Goal: Complete application form

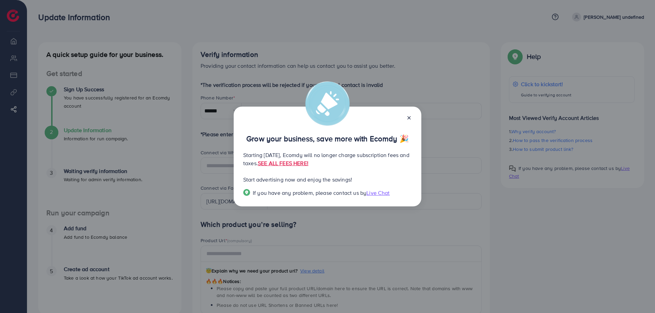
click at [411, 118] on icon at bounding box center [408, 117] width 5 height 5
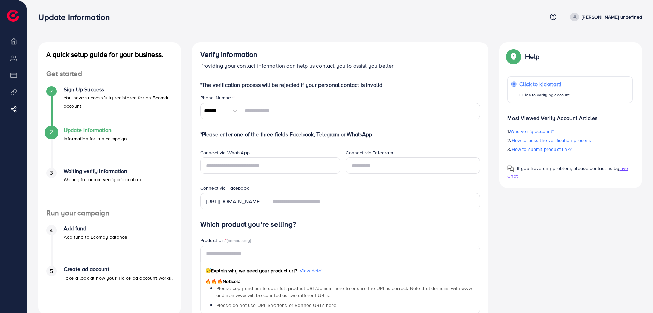
click at [577, 16] on icon at bounding box center [574, 17] width 5 height 5
click at [16, 59] on li "My ad accounts" at bounding box center [13, 58] width 27 height 14
drag, startPoint x: 16, startPoint y: 51, endPoint x: 17, endPoint y: 44, distance: 6.6
click at [16, 50] on ul "Overview My ad accounts Payment Product Links Affiliate Program" at bounding box center [13, 80] width 27 height 93
click at [17, 44] on li "Overview" at bounding box center [13, 41] width 27 height 14
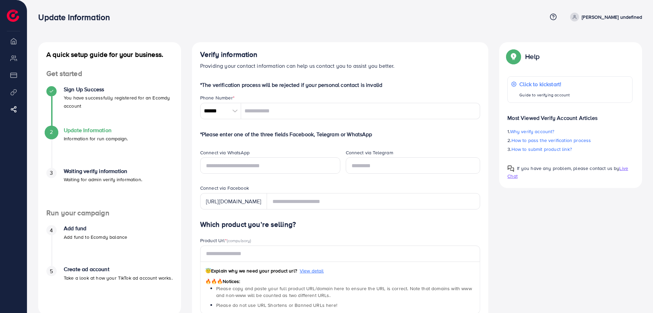
click at [15, 77] on li "Payment" at bounding box center [13, 75] width 27 height 14
click at [16, 90] on li "Product Links" at bounding box center [13, 92] width 27 height 14
click at [577, 17] on icon at bounding box center [574, 17] width 5 height 5
click at [597, 46] on link "Log out" at bounding box center [609, 40] width 65 height 15
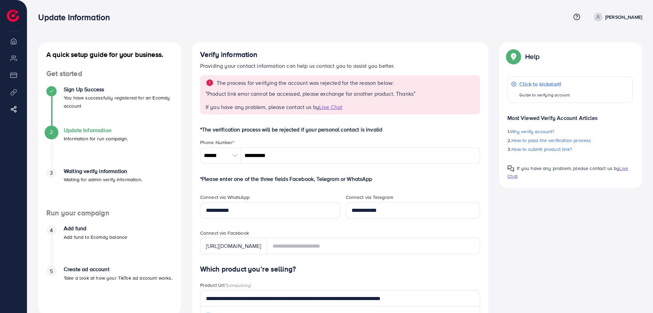
click at [621, 17] on link "[PERSON_NAME]" at bounding box center [616, 17] width 51 height 9
click at [578, 16] on icon at bounding box center [577, 17] width 2 height 2
click at [461, 19] on div "Update Information" at bounding box center [304, 17] width 532 height 10
click at [13, 44] on li "Overview" at bounding box center [13, 41] width 27 height 14
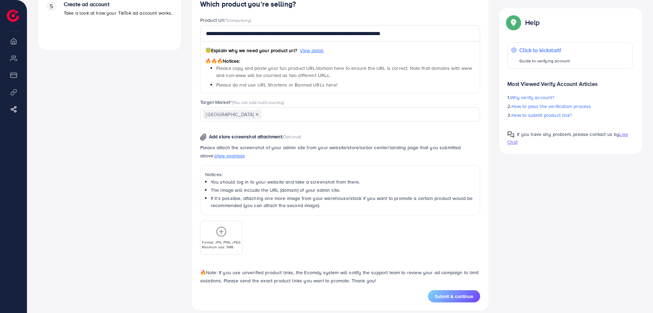
scroll to position [274, 0]
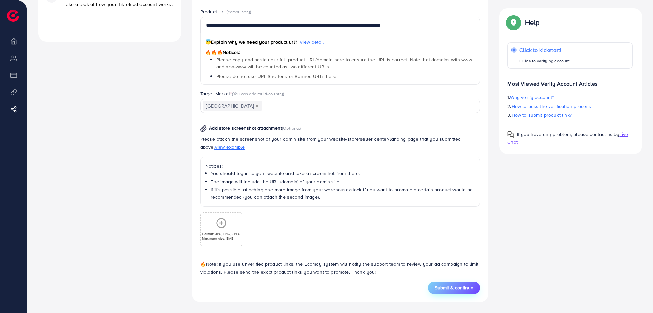
click at [475, 291] on button "Submit & continue" at bounding box center [454, 288] width 52 height 12
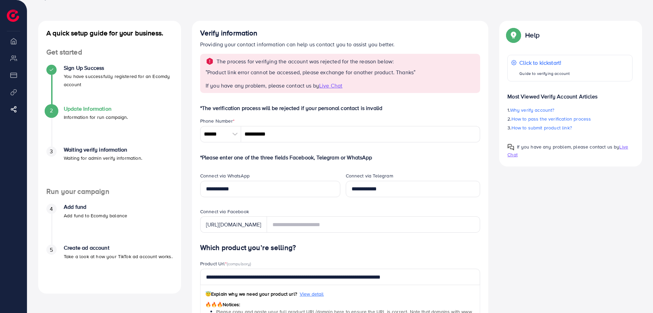
scroll to position [0, 0]
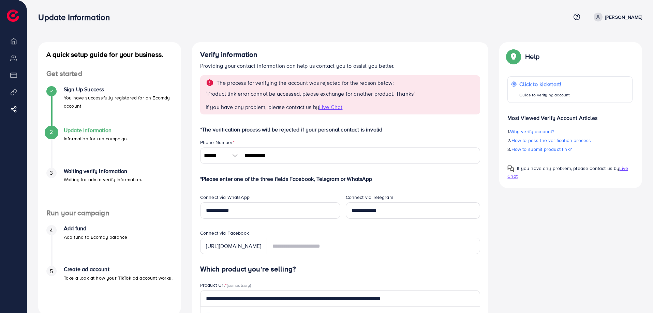
click at [63, 232] on div "4 Add fund Add fund to Ecomdy balance" at bounding box center [109, 233] width 127 height 16
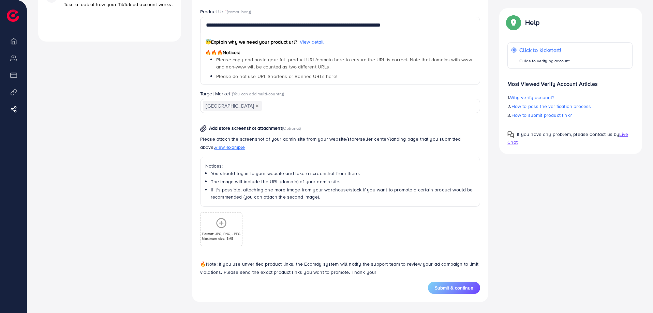
scroll to position [24, 0]
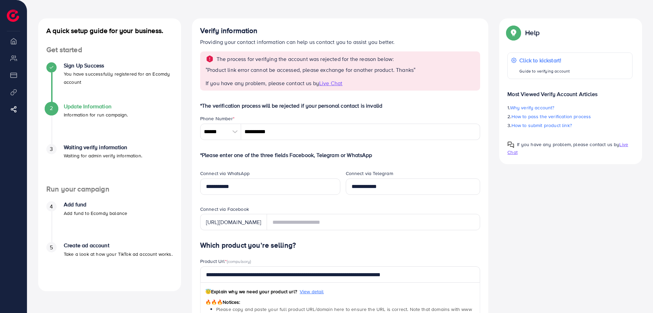
click at [83, 110] on div "Update Information Information for run campaign." at bounding box center [96, 111] width 64 height 16
click at [15, 15] on img at bounding box center [13, 16] width 12 height 12
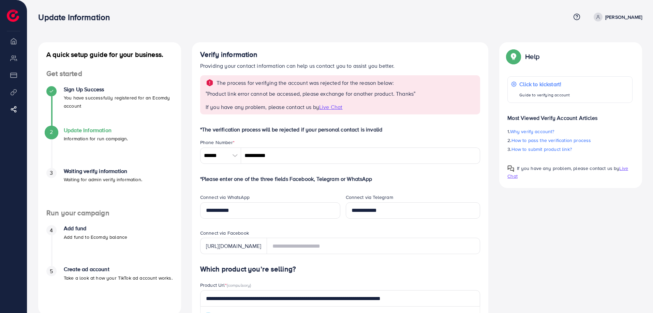
scroll to position [125, 0]
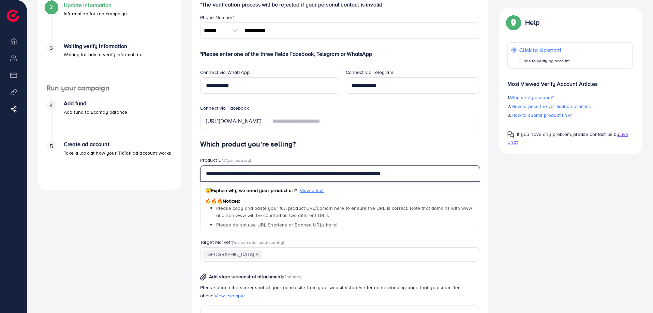
click at [280, 174] on input "**********" at bounding box center [340, 173] width 280 height 16
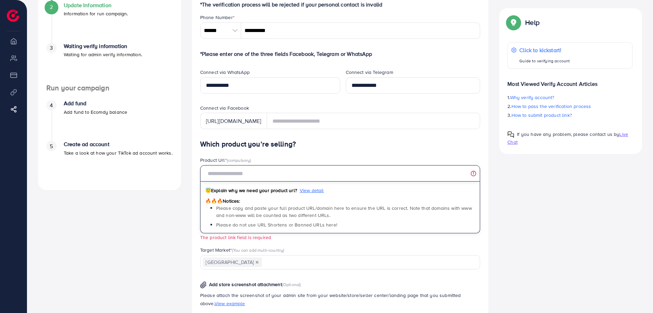
scroll to position [282, 0]
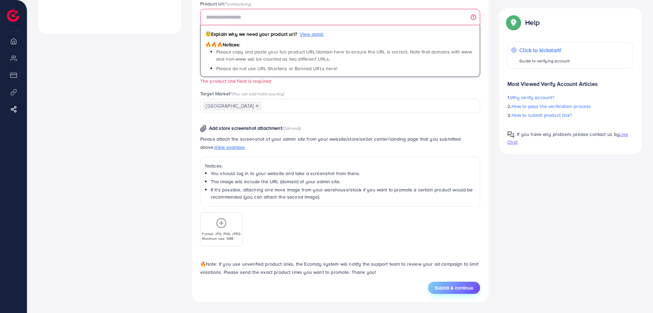
click at [443, 294] on button "Submit & continue" at bounding box center [454, 288] width 52 height 12
click at [445, 291] on span "Submit & continue" at bounding box center [454, 288] width 39 height 7
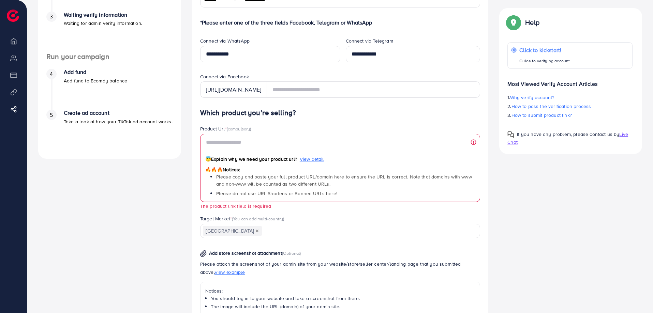
scroll to position [0, 0]
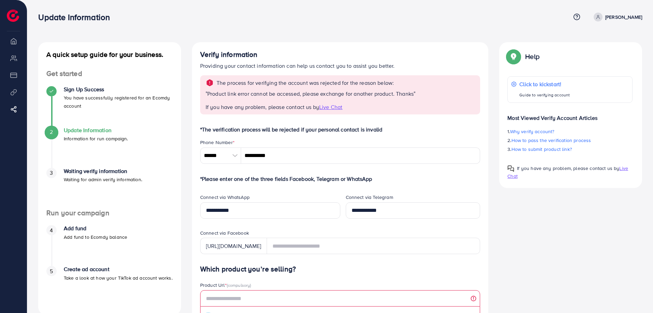
click at [14, 19] on img at bounding box center [13, 16] width 12 height 12
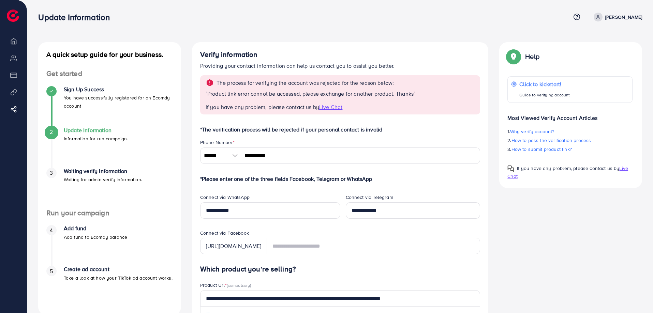
click at [10, 15] on img at bounding box center [13, 16] width 12 height 12
click at [76, 181] on p "Waiting for admin verify information." at bounding box center [103, 180] width 78 height 8
click at [548, 89] on div "Click to kickstart! Guide to verifying account" at bounding box center [544, 89] width 51 height 19
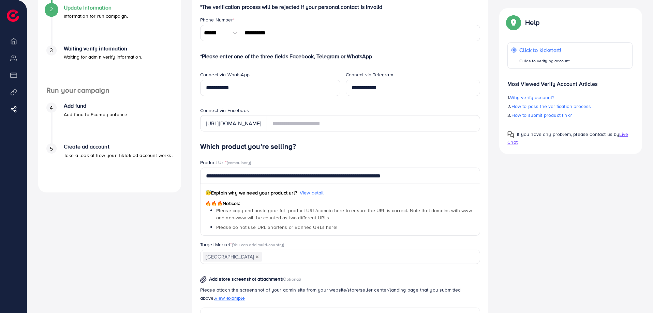
scroll to position [125, 0]
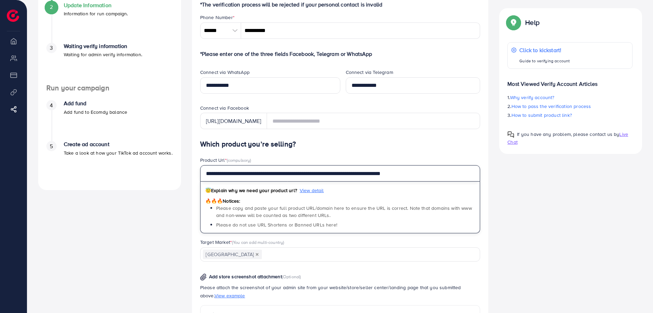
click at [296, 177] on input "**********" at bounding box center [340, 173] width 280 height 16
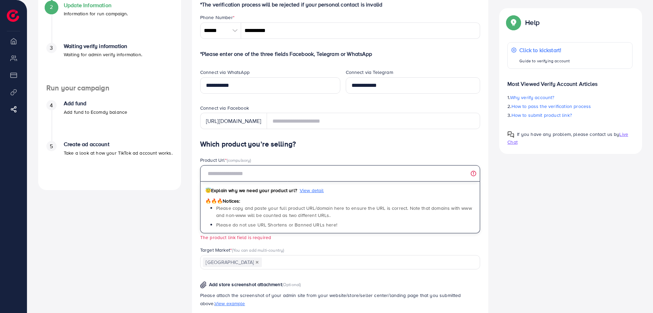
paste input "**********"
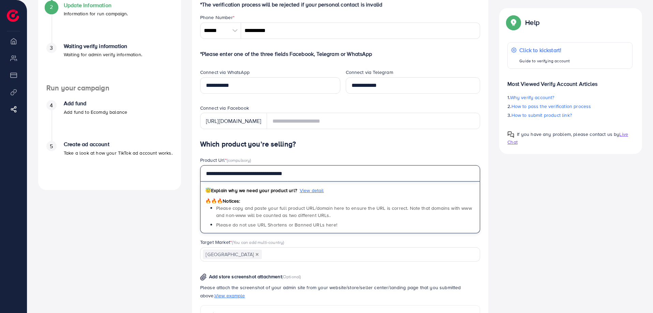
scroll to position [274, 0]
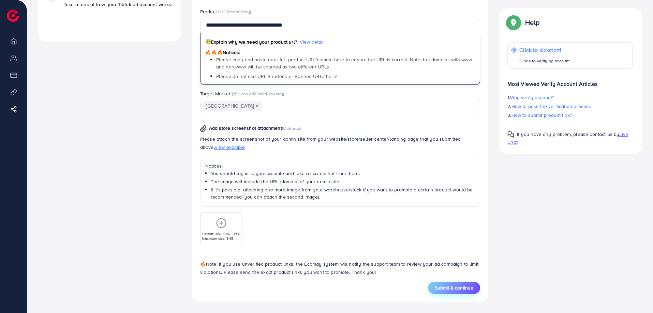
click at [461, 286] on span "Submit & continue" at bounding box center [454, 288] width 39 height 7
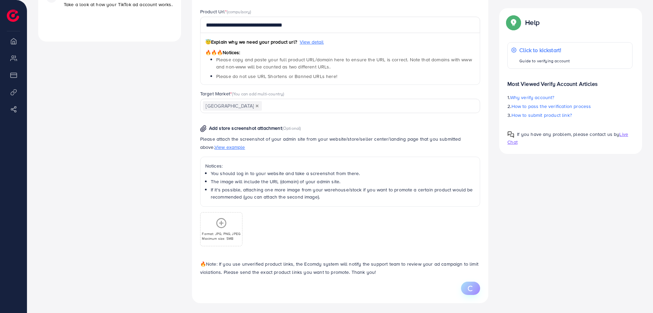
type input "**********"
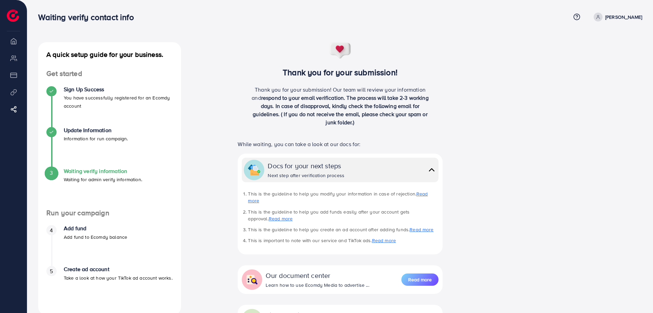
scroll to position [84, 0]
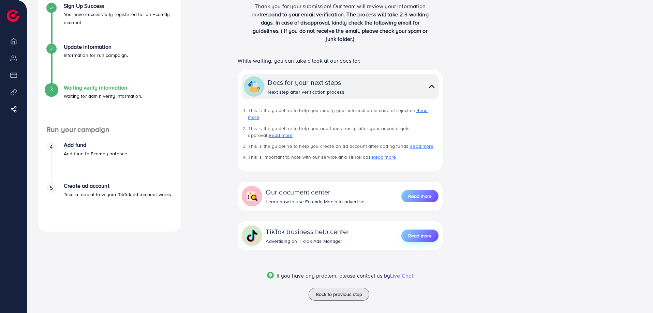
click at [421, 233] on button "Read more" at bounding box center [419, 236] width 37 height 12
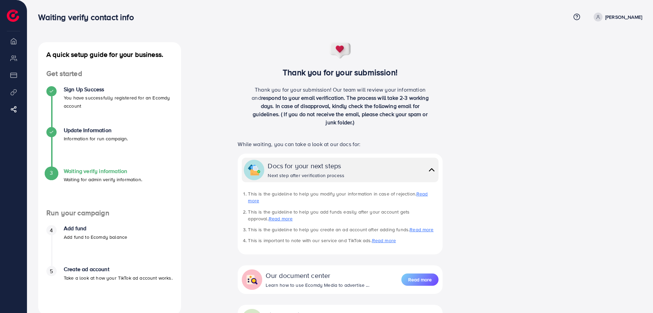
click at [13, 15] on img at bounding box center [13, 16] width 12 height 12
click at [620, 14] on link "[PERSON_NAME]" at bounding box center [616, 17] width 51 height 9
click at [580, 20] on circle at bounding box center [577, 17] width 6 height 6
click at [83, 179] on p "Waiting for admin verify information." at bounding box center [103, 180] width 78 height 8
click at [13, 108] on icon at bounding box center [15, 109] width 7 height 7
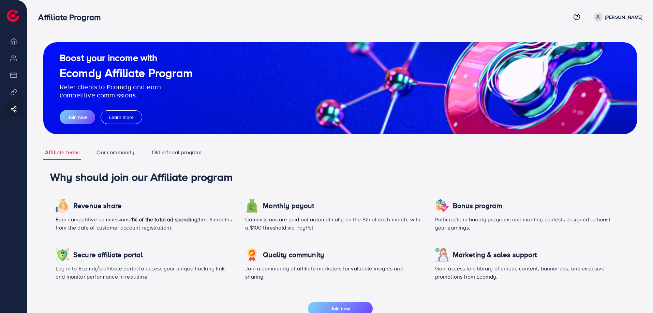
scroll to position [125, 0]
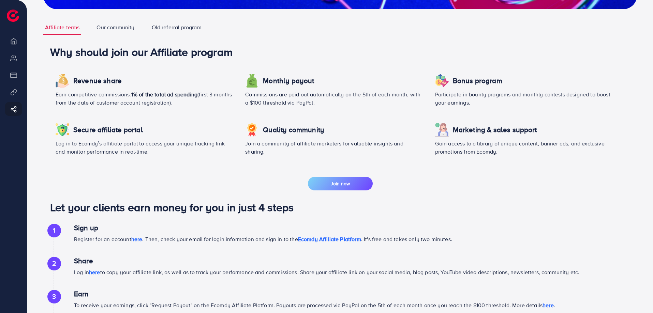
click at [12, 43] on li "Overview" at bounding box center [13, 41] width 27 height 14
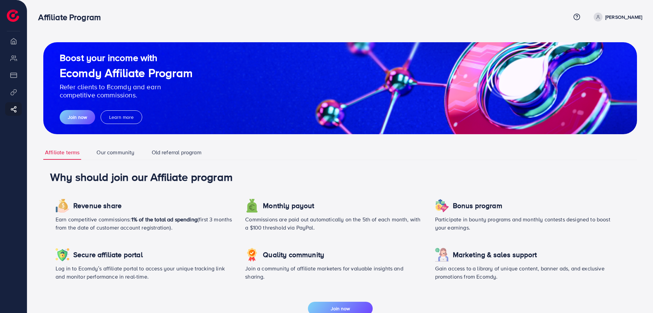
click at [77, 12] on h3 "Affiliate Program" at bounding box center [72, 17] width 68 height 10
click at [2, 15] on div at bounding box center [37, 12] width 75 height 24
click at [8, 14] on img at bounding box center [13, 16] width 12 height 12
